Goal: Task Accomplishment & Management: Manage account settings

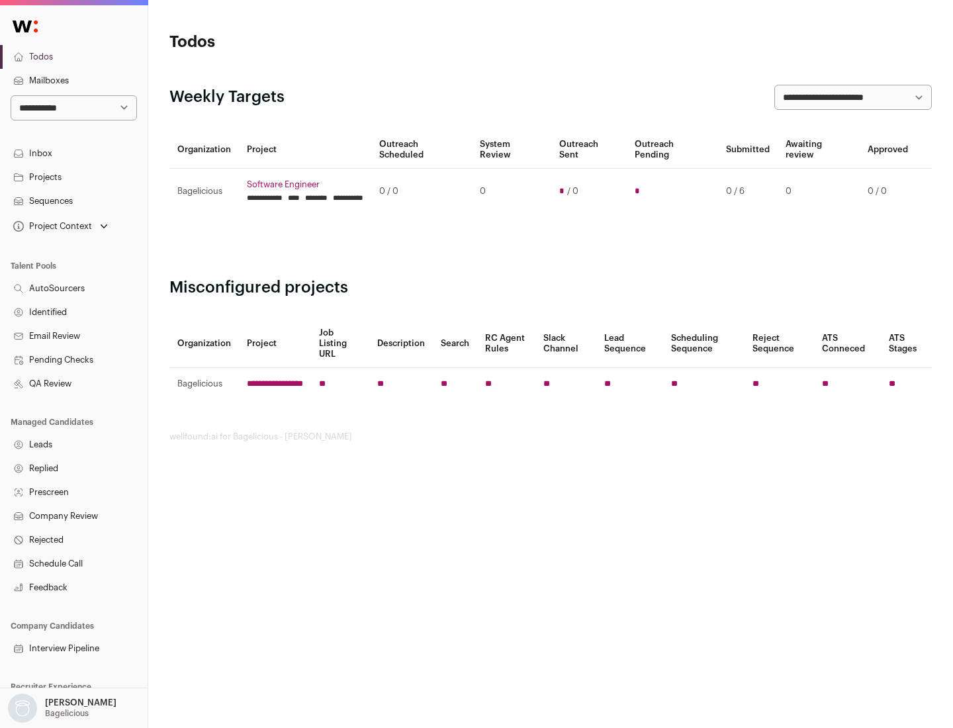
click at [73, 177] on link "Projects" at bounding box center [74, 177] width 148 height 24
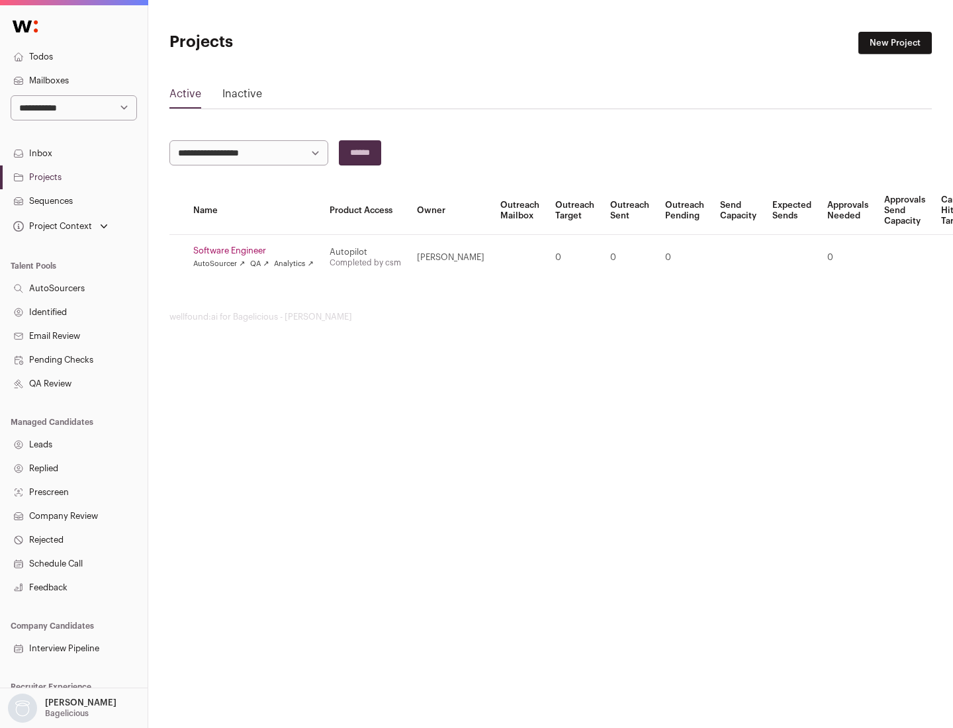
click at [257, 251] on link "Software Engineer" at bounding box center [253, 250] width 120 height 11
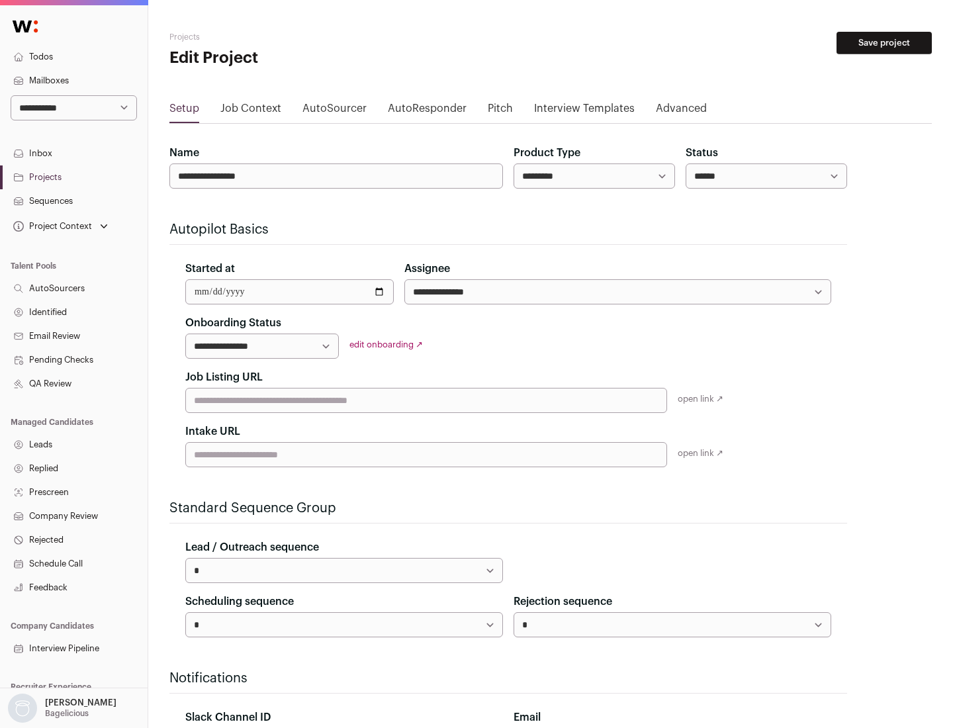
click at [884, 43] on button "Save project" at bounding box center [883, 43] width 95 height 22
